Goal: Information Seeking & Learning: Learn about a topic

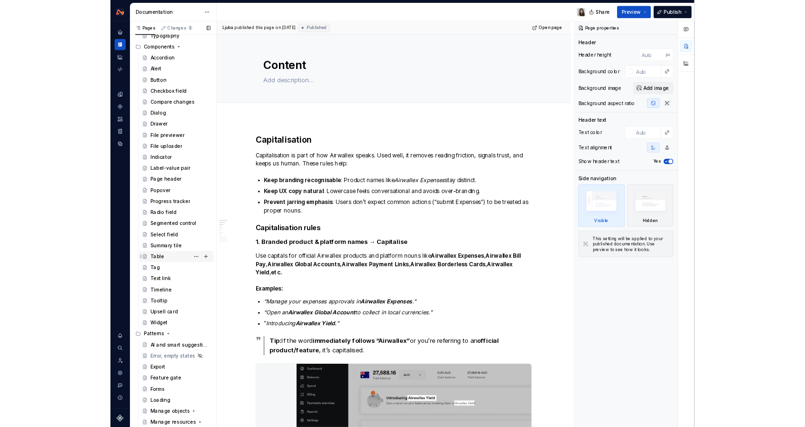
scroll to position [256, 0]
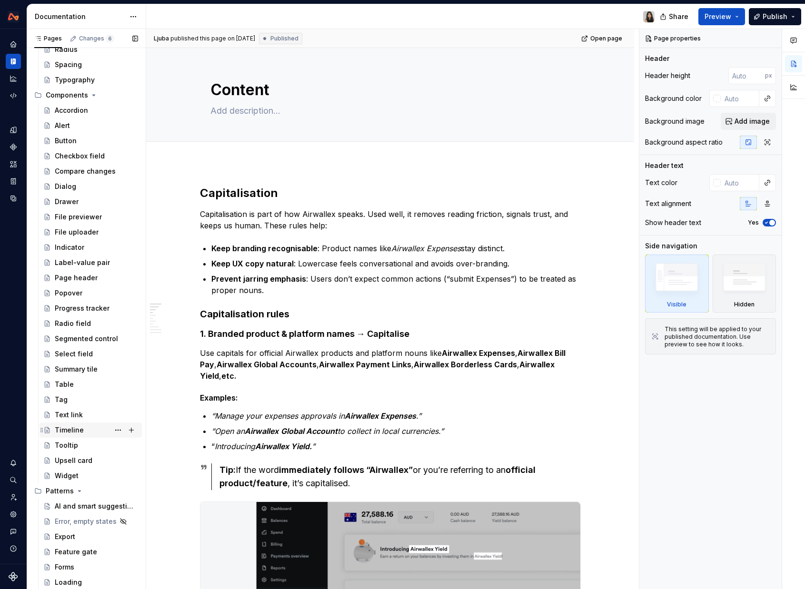
click at [76, 430] on div "Timeline" at bounding box center [69, 430] width 29 height 10
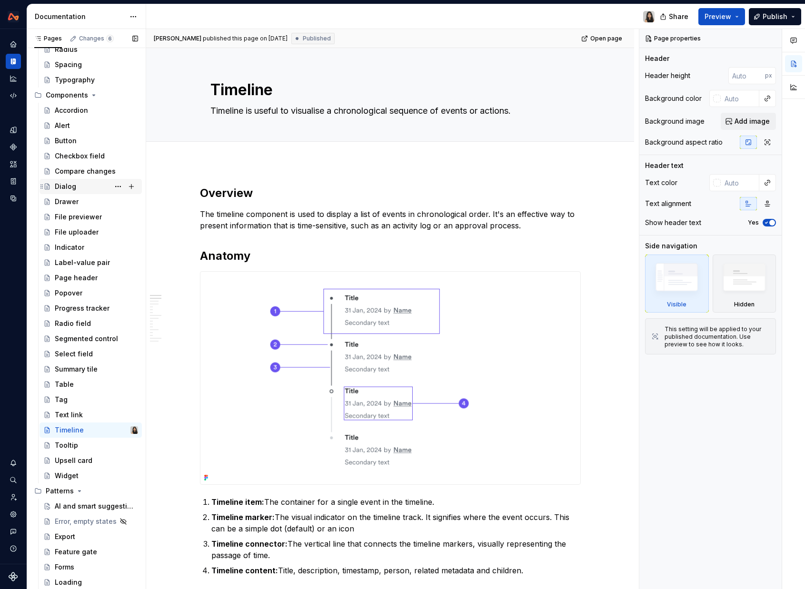
click at [81, 186] on div "Dialog" at bounding box center [96, 186] width 83 height 13
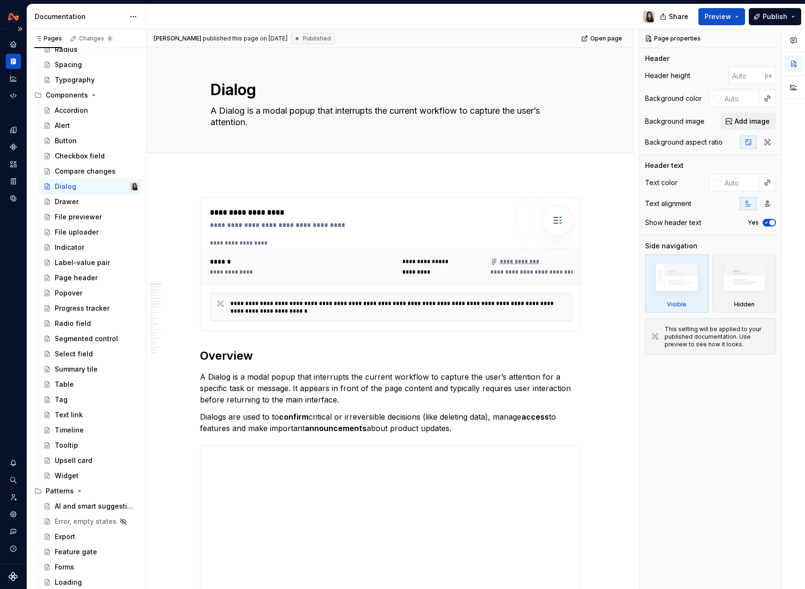
type textarea "*"
click at [15, 138] on div "Design system data" at bounding box center [13, 163] width 15 height 86
click at [13, 121] on div "Design system data" at bounding box center [13, 163] width 15 height 86
click at [14, 127] on icon "Design tokens" at bounding box center [13, 130] width 6 height 6
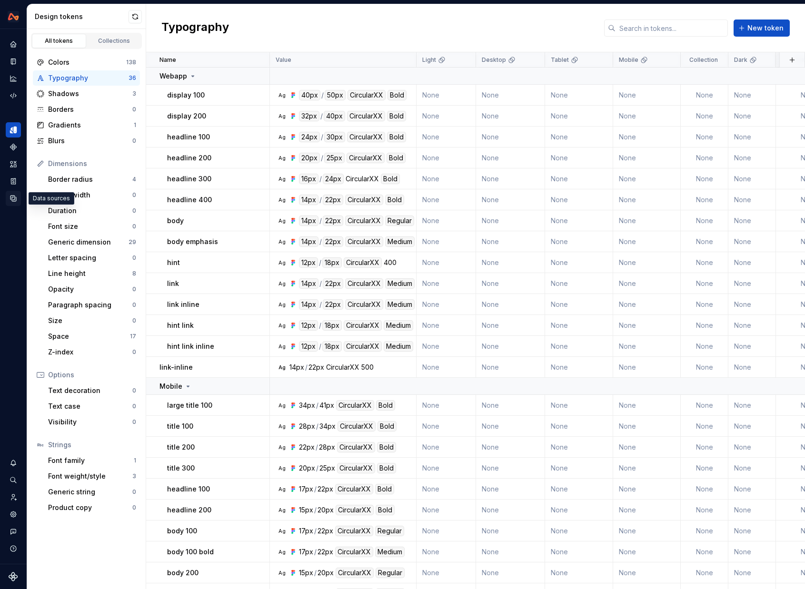
click at [12, 194] on div "Data sources" at bounding box center [13, 198] width 15 height 15
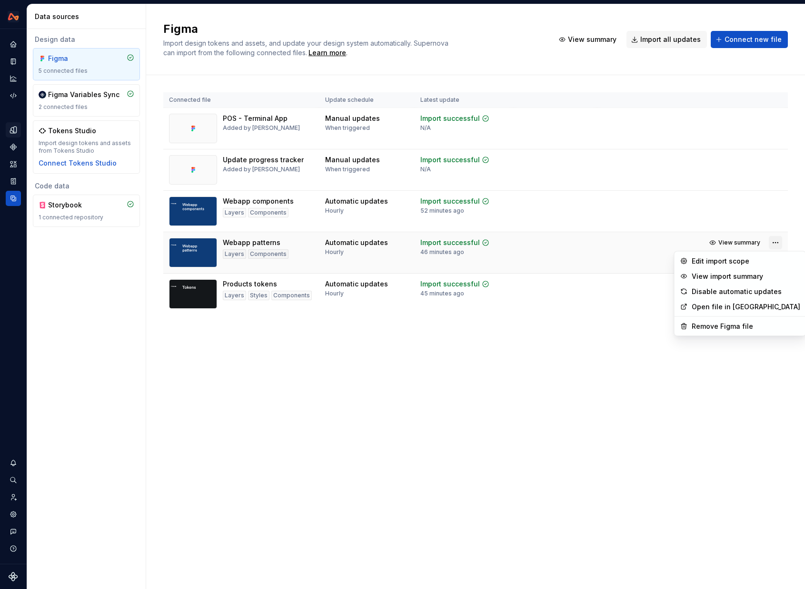
click at [775, 246] on html "Design System Design system data Data sources Design data Figma 5 connected fil…" at bounding box center [402, 294] width 805 height 589
